Goal: Task Accomplishment & Management: Complete application form

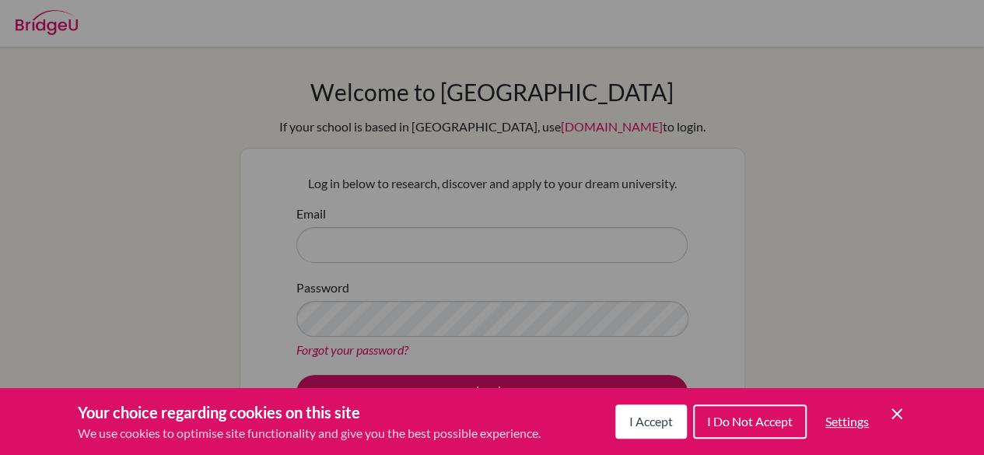
click at [895, 410] on icon "Cookie Control Close Icon" at bounding box center [897, 414] width 19 height 19
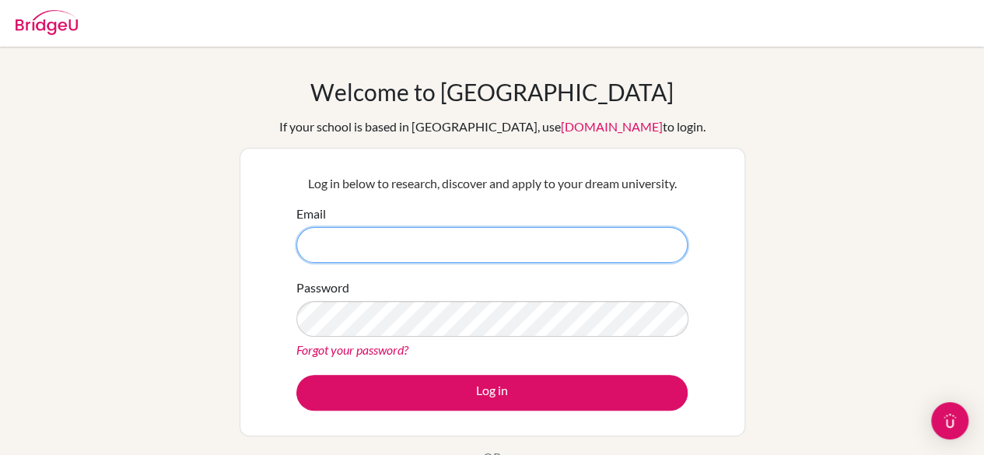
click at [591, 242] on input "Email" at bounding box center [491, 245] width 391 height 36
type input "[DOMAIN_NAME][EMAIL_ADDRESS][DOMAIN_NAME]"
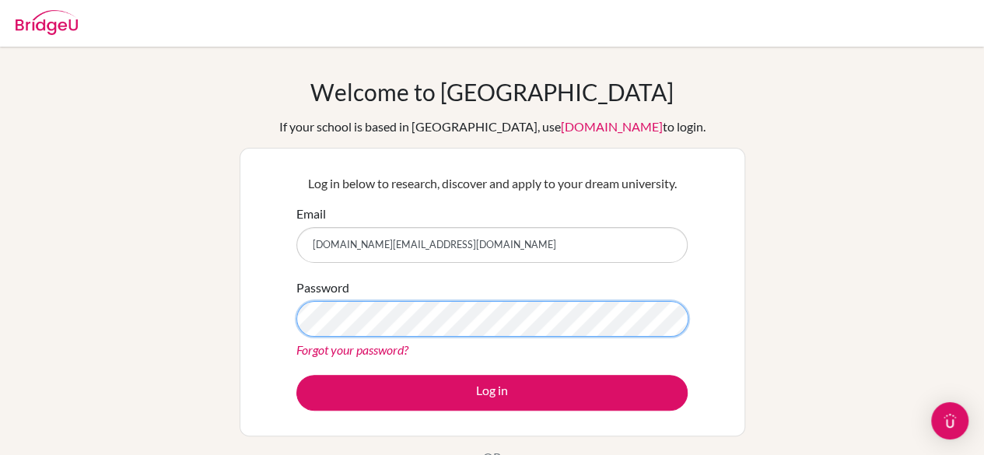
click at [296, 375] on button "Log in" at bounding box center [491, 393] width 391 height 36
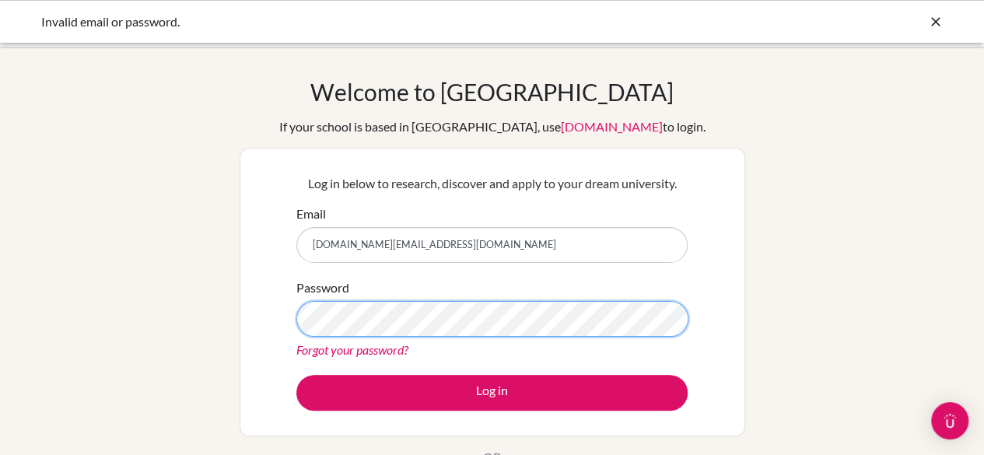
click at [296, 375] on button "Log in" at bounding box center [491, 393] width 391 height 36
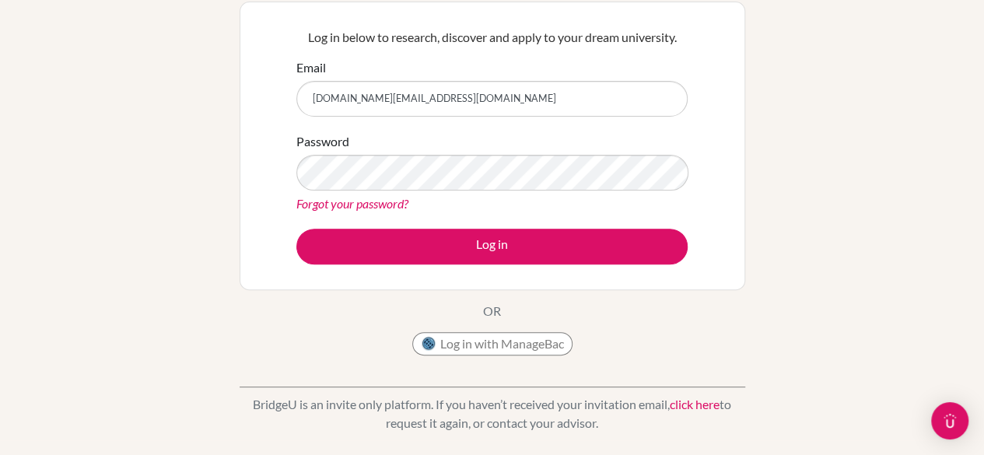
scroll to position [148, 0]
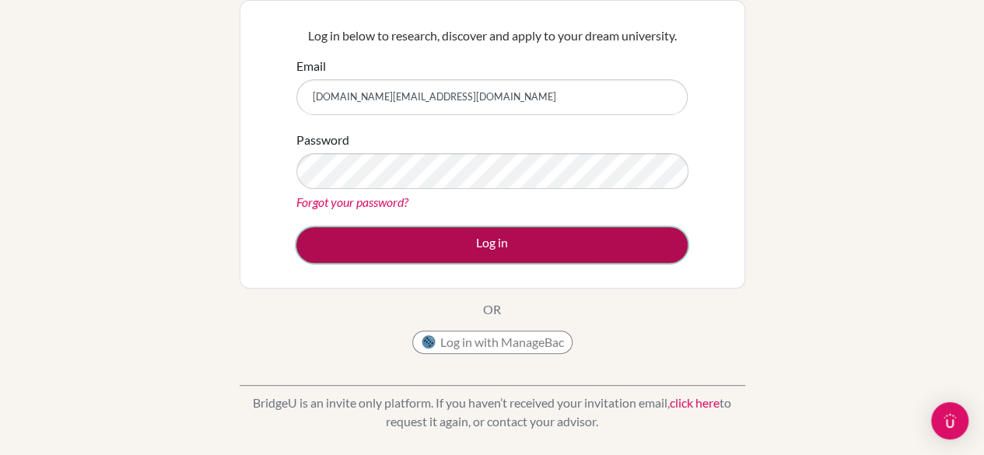
click at [517, 244] on button "Log in" at bounding box center [491, 245] width 391 height 36
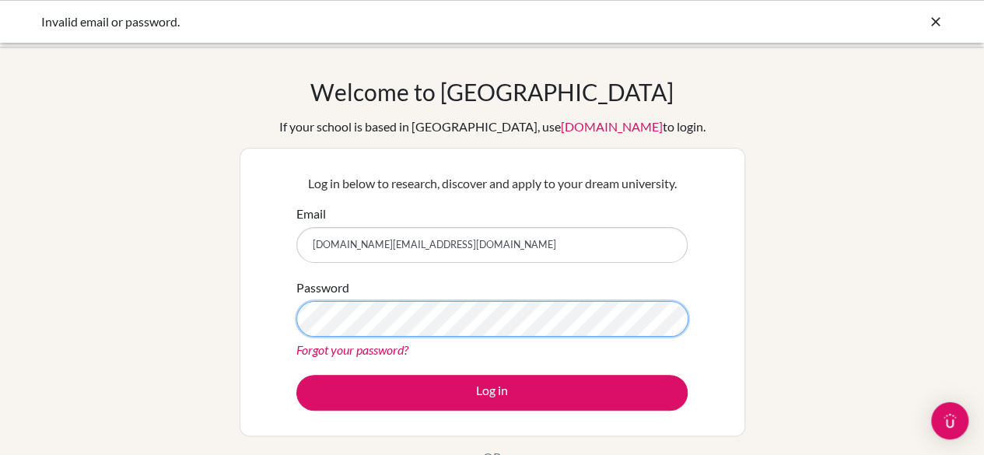
click at [296, 375] on button "Log in" at bounding box center [491, 393] width 391 height 36
